Goal: Communication & Community: Answer question/provide support

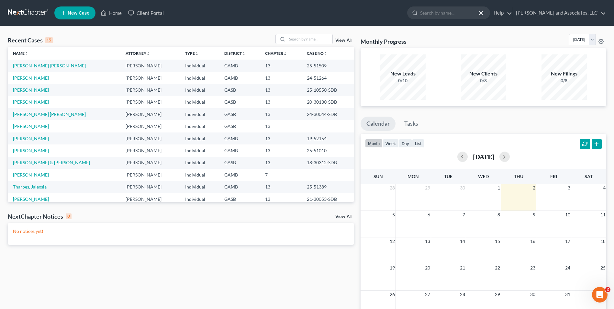
click at [34, 91] on link "[PERSON_NAME]" at bounding box center [31, 90] width 36 height 6
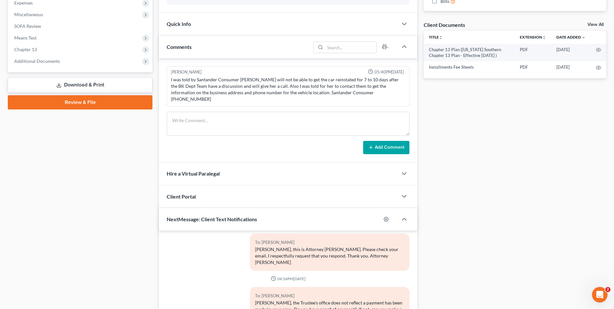
scroll to position [306, 0]
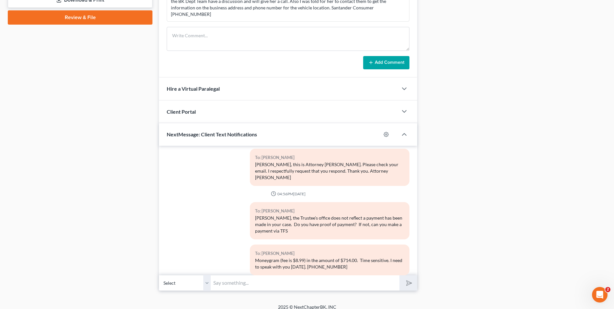
drag, startPoint x: 244, startPoint y: 277, endPoint x: 239, endPoint y: 268, distance: 10.3
click at [239, 268] on div "10:38AM[DATE] Oops there was an error sending this message. Click Here to Retry…" at bounding box center [288, 218] width 258 height 145
click at [243, 275] on input "[PERSON_NAME], I need to speak to you. Are you available now?" at bounding box center [305, 283] width 189 height 16
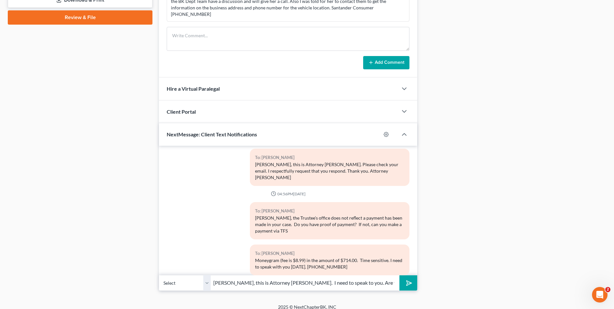
type input "[PERSON_NAME], this is Attorney [PERSON_NAME]. I need to speak to you. Are you …"
click at [407, 279] on polygon "submit" at bounding box center [408, 283] width 8 height 8
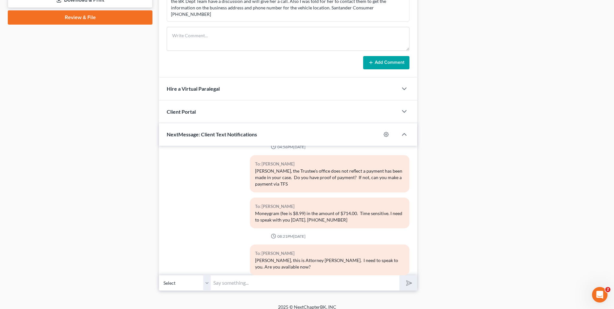
scroll to position [678, 0]
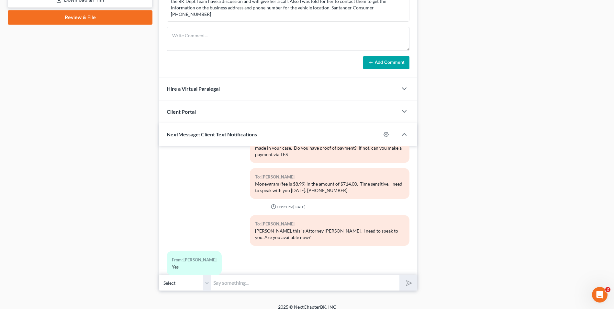
click at [227, 276] on input "text" at bounding box center [305, 283] width 189 height 16
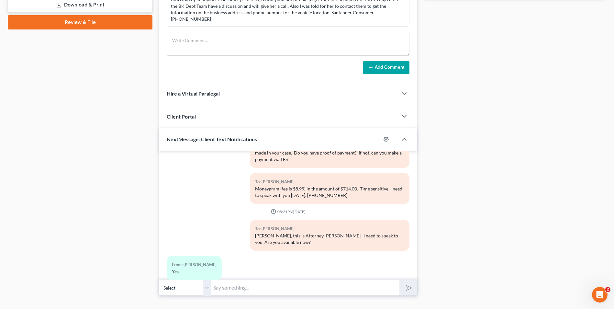
scroll to position [306, 0]
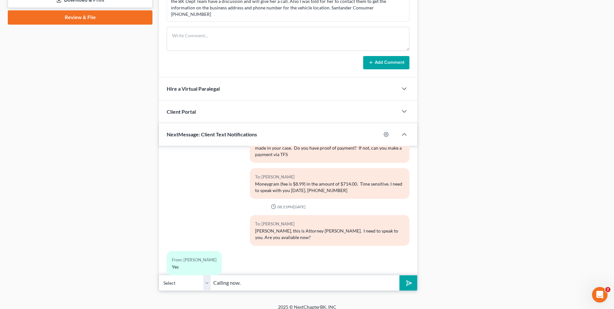
type input "Calling now."
click at [399, 275] on button "submit" at bounding box center [408, 282] width 18 height 15
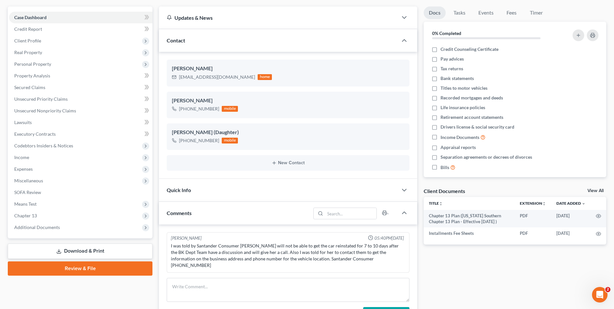
scroll to position [55, 0]
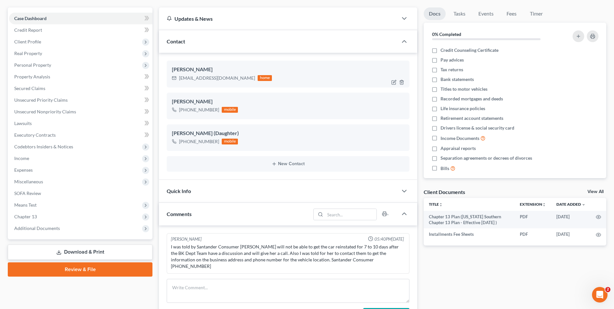
click at [273, 66] on div "[PERSON_NAME]" at bounding box center [288, 70] width 232 height 8
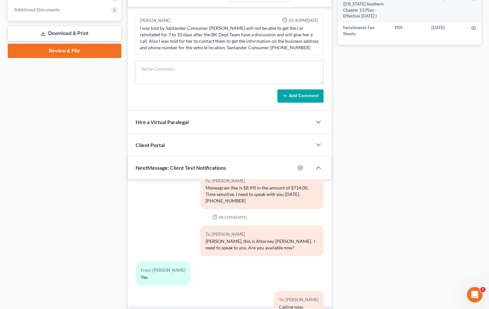
scroll to position [313, 0]
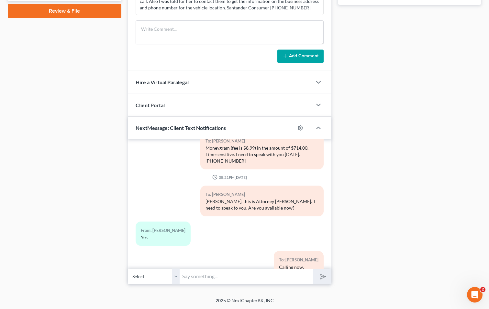
click at [331, 252] on div "Updates & News × [US_STATE] [GEOGRAPHIC_DATA] Notes Take a look at NextChapter'…" at bounding box center [230, 16] width 210 height 535
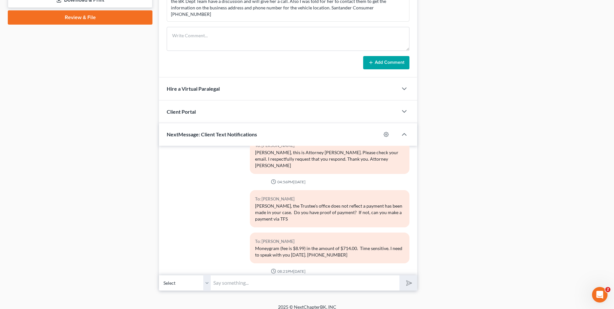
scroll to position [707, 0]
